Goal: Information Seeking & Learning: Learn about a topic

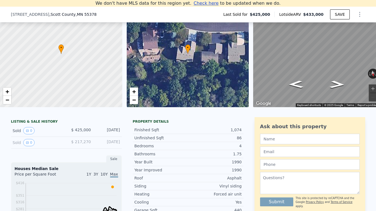
scroll to position [52, 0]
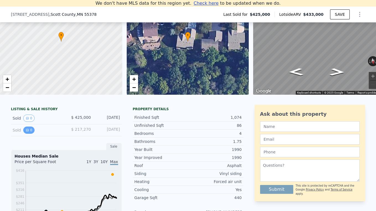
click at [27, 131] on icon "View historical data" at bounding box center [27, 129] width 3 height 3
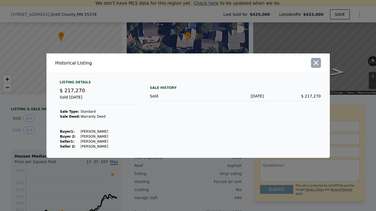
click at [316, 65] on icon "button" at bounding box center [316, 63] width 8 height 8
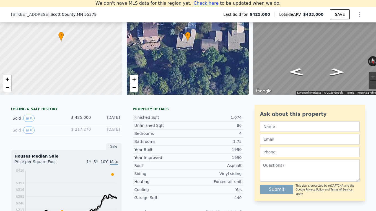
scroll to position [7, 0]
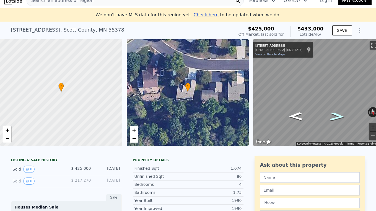
click at [337, 117] on icon "Go West, 144th St" at bounding box center [337, 116] width 29 height 12
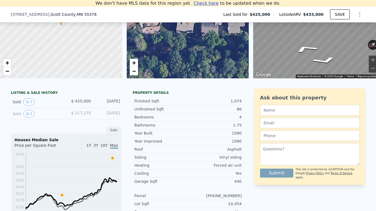
scroll to position [79, 0]
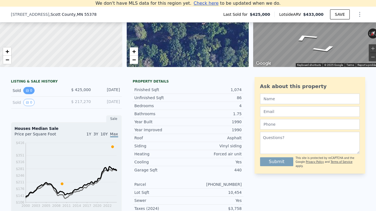
click at [31, 90] on button "0" at bounding box center [29, 90] width 12 height 7
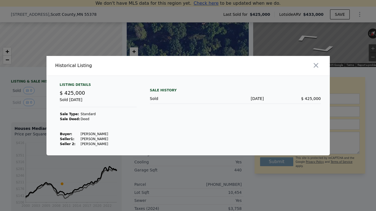
click at [78, 83] on div "Listing Details" at bounding box center [98, 85] width 77 height 7
click at [318, 61] on icon "button" at bounding box center [316, 65] width 8 height 8
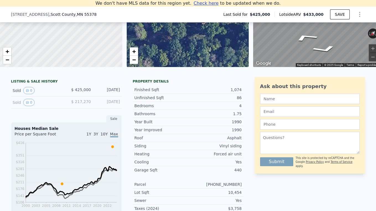
click at [42, 81] on div "LISTING & SALE HISTORY" at bounding box center [66, 82] width 111 height 6
click at [29, 97] on div "Sold 0 $ 217,270 [DATE]" at bounding box center [66, 103] width 111 height 12
click at [29, 100] on button "0" at bounding box center [29, 102] width 12 height 7
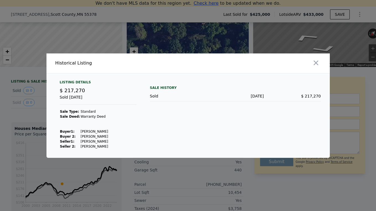
click at [135, 104] on div "Sold [DATE]" at bounding box center [98, 99] width 77 height 10
click at [83, 62] on div "Historical Listing" at bounding box center [120, 63] width 131 height 7
click at [82, 63] on div "Historical Listing" at bounding box center [120, 63] width 131 height 7
click at [78, 81] on div "Listing Details" at bounding box center [98, 83] width 77 height 7
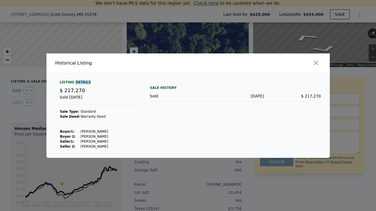
click at [78, 81] on div "Listing Details" at bounding box center [98, 83] width 77 height 7
click at [76, 94] on div "$ 217,270" at bounding box center [98, 91] width 77 height 8
click at [161, 87] on div "Sale History" at bounding box center [235, 87] width 171 height 7
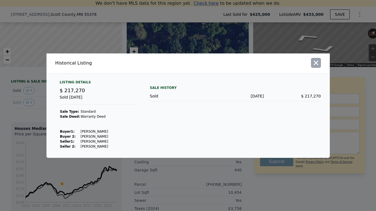
click at [314, 59] on icon "button" at bounding box center [316, 63] width 8 height 8
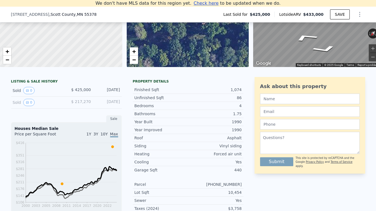
click at [113, 98] on div "Sold 0 $ 217,270 [DATE]" at bounding box center [66, 103] width 111 height 12
click at [115, 102] on div "[DATE]" at bounding box center [108, 102] width 25 height 7
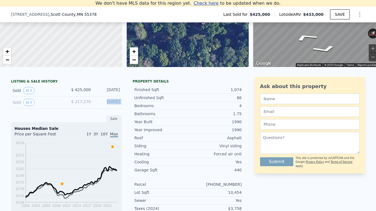
click at [115, 102] on div "[DATE]" at bounding box center [108, 102] width 25 height 7
click at [110, 89] on div "[DATE]" at bounding box center [108, 90] width 25 height 7
click at [26, 92] on icon "View historical data" at bounding box center [27, 90] width 3 height 3
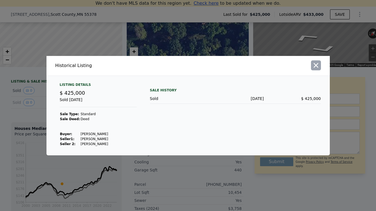
click at [315, 64] on icon "button" at bounding box center [316, 65] width 8 height 8
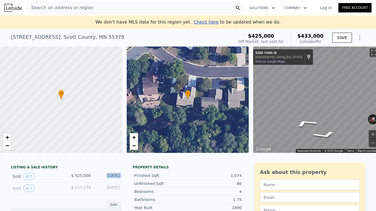
scroll to position [0, 0]
click at [70, 36] on div "[STREET_ADDRESS]" at bounding box center [68, 37] width 114 height 8
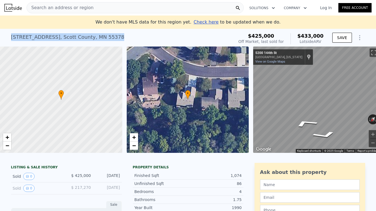
click at [70, 36] on div "[STREET_ADDRESS]" at bounding box center [68, 37] width 114 height 8
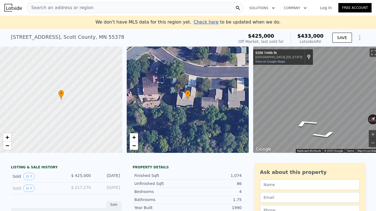
click at [57, 6] on span "Search an address or region" at bounding box center [60, 7] width 67 height 7
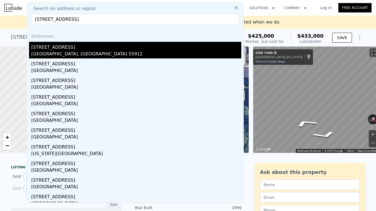
type input "[STREET_ADDRESS]"
click at [54, 47] on div "[STREET_ADDRESS]" at bounding box center [136, 46] width 210 height 9
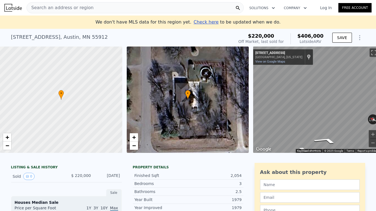
click at [373, 134] on div "Street View" at bounding box center [316, 100] width 127 height 106
click at [371, 133] on button "Zoom in" at bounding box center [373, 134] width 8 height 8
click at [371, 132] on button "Zoom in" at bounding box center [373, 134] width 8 height 8
click at [370, 142] on button "Zoom out" at bounding box center [373, 143] width 8 height 8
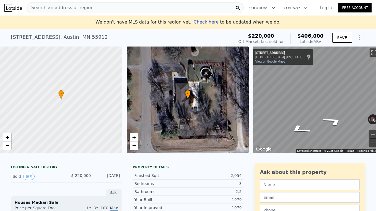
click at [370, 142] on button "Zoom out" at bounding box center [373, 143] width 8 height 8
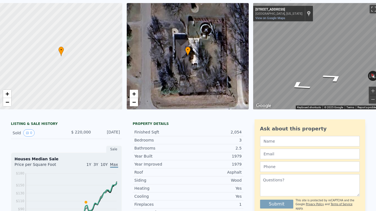
scroll to position [88, 0]
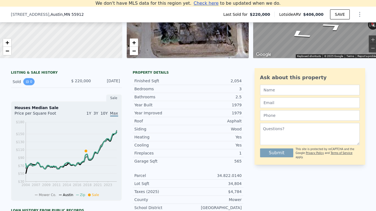
click at [29, 81] on button "0" at bounding box center [29, 81] width 12 height 7
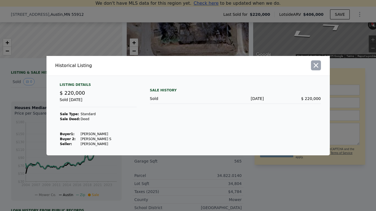
click at [315, 66] on icon "button" at bounding box center [316, 65] width 5 height 5
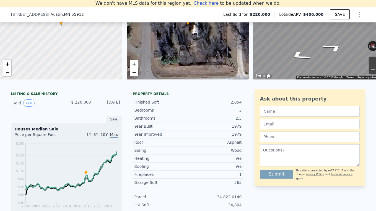
scroll to position [68, 0]
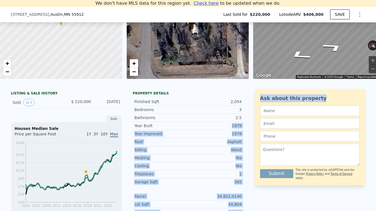
drag, startPoint x: 230, startPoint y: 124, endPoint x: 251, endPoint y: 124, distance: 20.8
click at [251, 124] on div "LISTING & SALE HISTORY Sold 0 $ 220,000 [DATE] Sale Houses Median Sale Price pe…" at bounding box center [188, 203] width 354 height 228
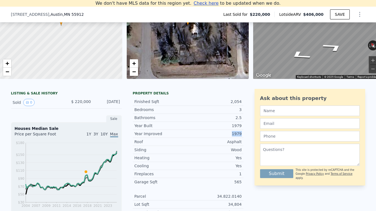
drag, startPoint x: 226, startPoint y: 132, endPoint x: 242, endPoint y: 133, distance: 16.4
click at [242, 133] on div "Year Improved 1979" at bounding box center [188, 134] width 111 height 8
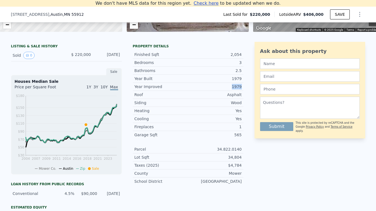
scroll to position [115, 0]
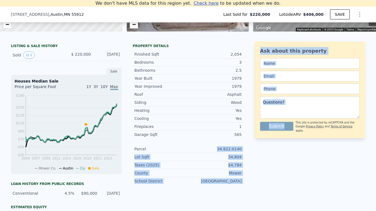
drag, startPoint x: 215, startPoint y: 145, endPoint x: 252, endPoint y: 145, distance: 37.4
click at [252, 146] on div "LISTING & SALE HISTORY Sold 0 $ 220,000 [DATE] Sale Houses Median Sale Price pe…" at bounding box center [188, 156] width 354 height 228
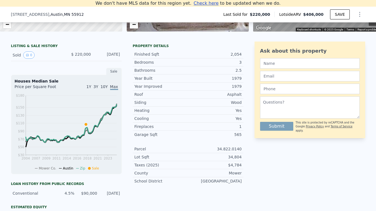
click at [220, 150] on div "34.822.0140" at bounding box center [215, 149] width 54 height 6
drag, startPoint x: 222, startPoint y: 156, endPoint x: 246, endPoint y: 157, distance: 24.4
click at [246, 157] on div "LISTING & SALE HISTORY Sold 0 $ 220,000 [DATE] Sale Houses Median Sale Price pe…" at bounding box center [188, 156] width 354 height 228
drag, startPoint x: 226, startPoint y: 164, endPoint x: 244, endPoint y: 164, distance: 18.0
click at [244, 164] on div "LISTING & SALE HISTORY Sold 0 $ 220,000 [DATE] Sale Houses Median Sale Price pe…" at bounding box center [188, 156] width 354 height 228
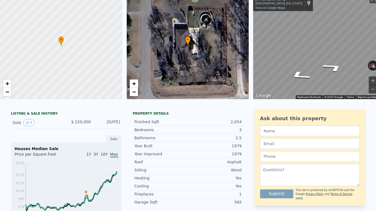
scroll to position [0, 0]
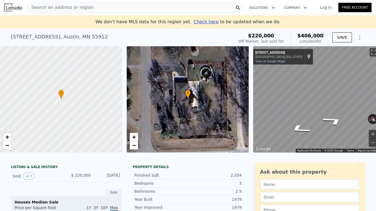
click at [56, 7] on span "Search an address or region" at bounding box center [60, 7] width 67 height 7
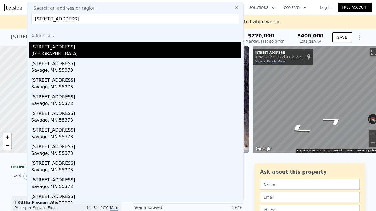
type input "[STREET_ADDRESS]"
click at [69, 51] on div "[GEOGRAPHIC_DATA]" at bounding box center [136, 54] width 210 height 8
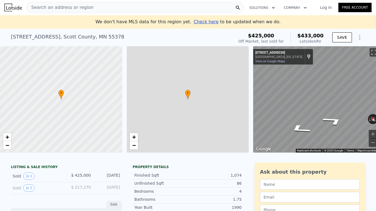
type input "$ 433,000"
type input "3"
type input "1.75"
type input "2.75"
type input "987"
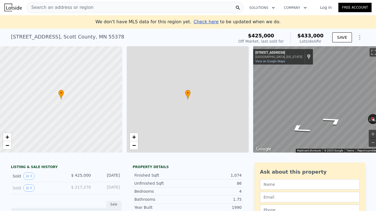
type input "1459"
type input "7841"
type input "18731"
type input "-$ 42,668"
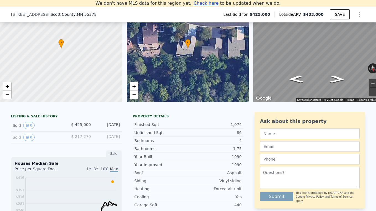
scroll to position [48, 0]
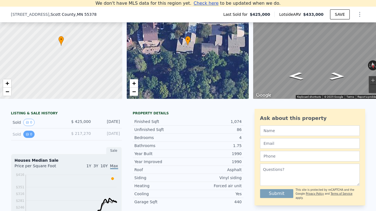
click at [30, 136] on button "0" at bounding box center [29, 134] width 12 height 7
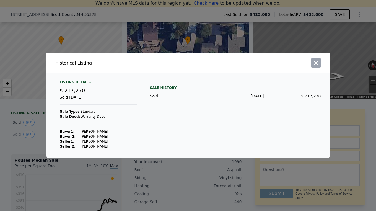
click at [318, 61] on icon "button" at bounding box center [316, 63] width 8 height 8
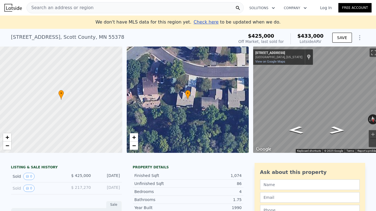
scroll to position [0, 0]
